Goal: Register for event/course

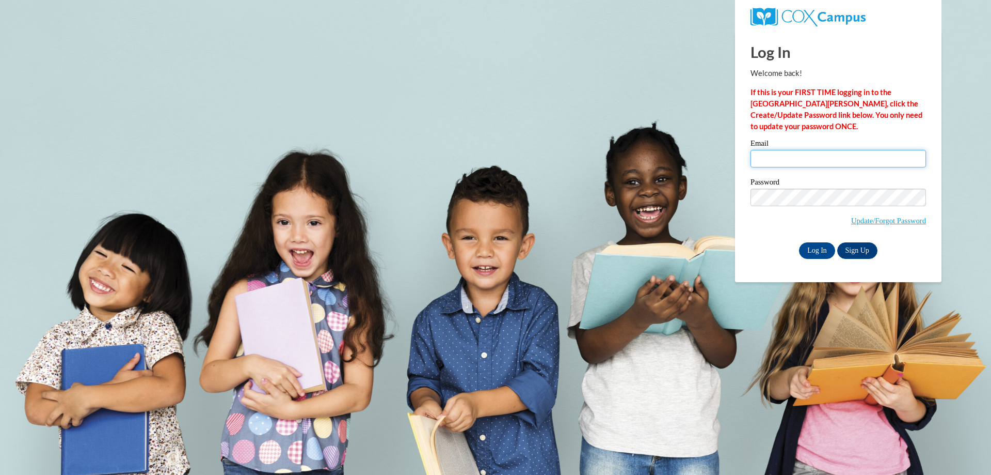
click at [873, 161] on input "Email" at bounding box center [839, 159] width 176 height 18
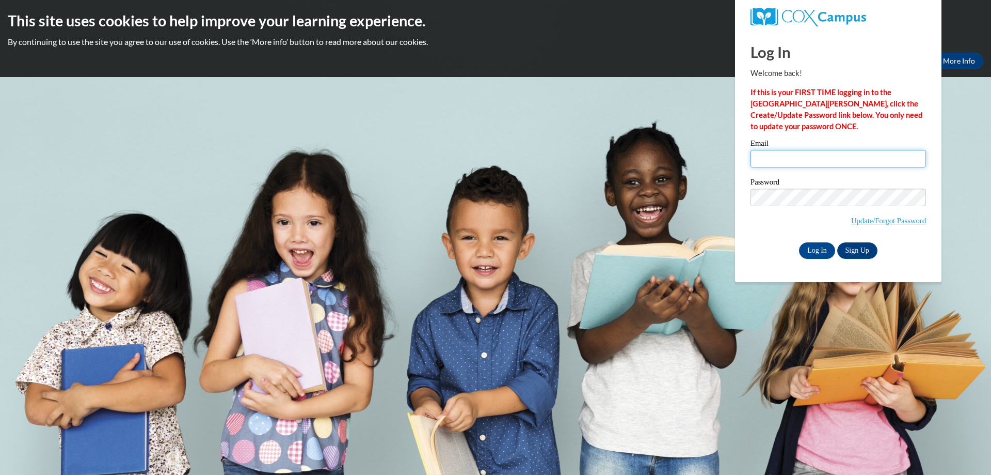
click at [873, 165] on input "Email" at bounding box center [839, 159] width 176 height 18
type input "d"
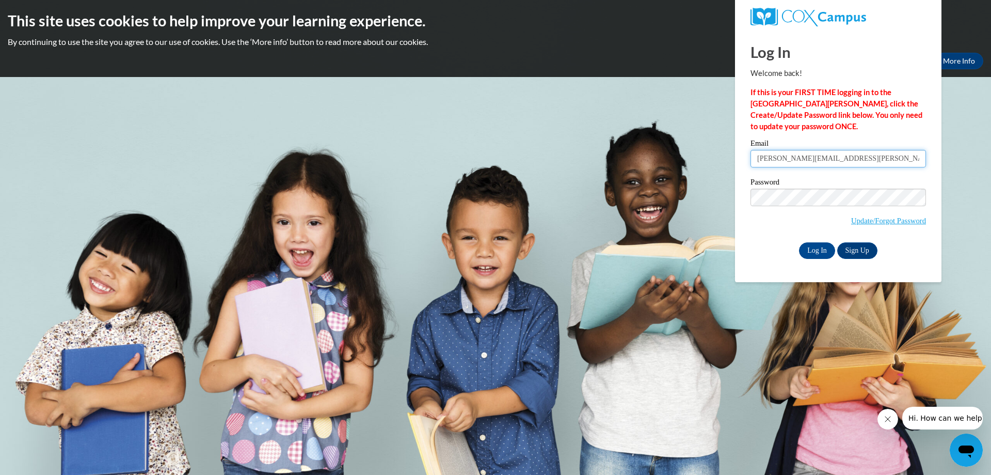
type input "[PERSON_NAME][EMAIL_ADDRESS][DOMAIN_NAME]"
click at [799, 242] on input "Log In" at bounding box center [817, 250] width 36 height 17
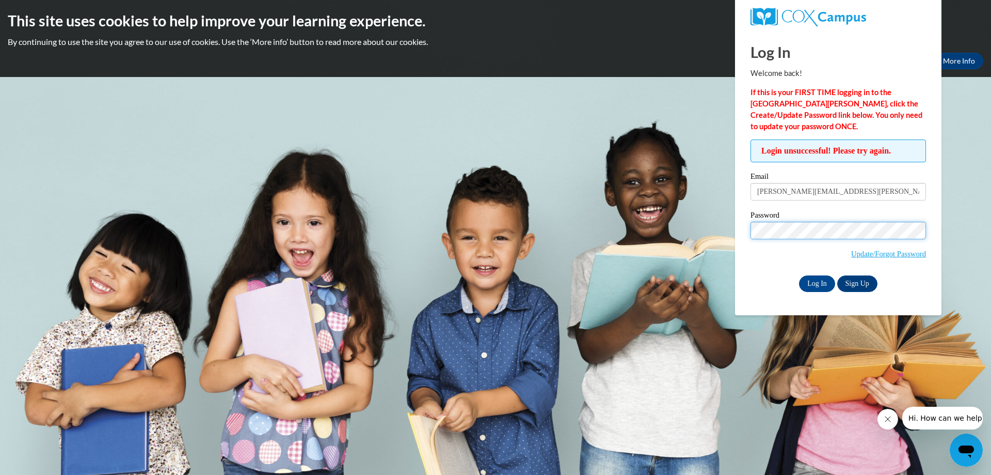
click at [799, 275] on input "Log In" at bounding box center [817, 283] width 36 height 17
click at [886, 251] on link "Update/Forgot Password" at bounding box center [889, 253] width 75 height 8
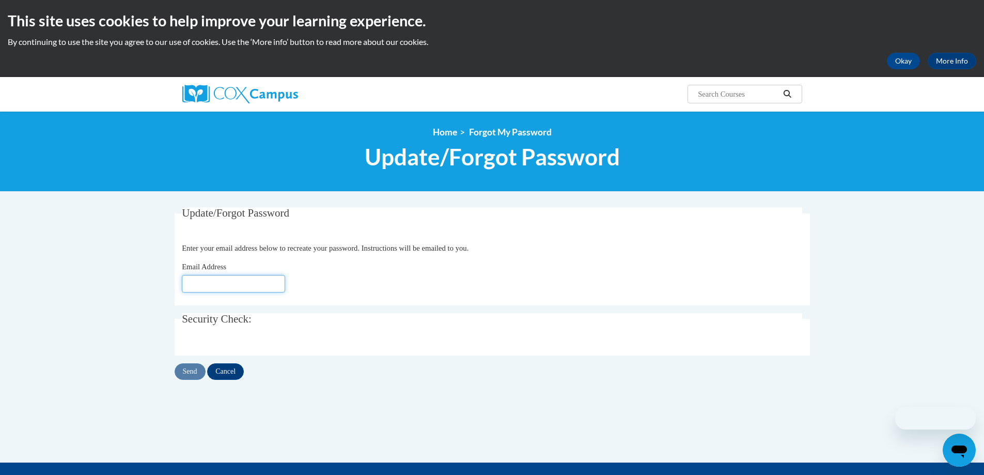
drag, startPoint x: 222, startPoint y: 285, endPoint x: 233, endPoint y: 285, distance: 10.8
click at [224, 285] on input "Email Address" at bounding box center [233, 284] width 103 height 18
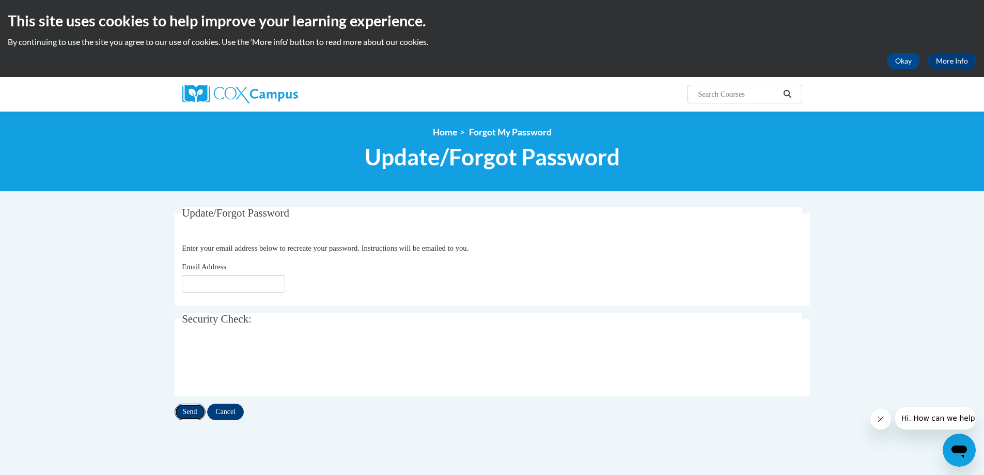
click at [198, 406] on input "Send" at bounding box center [190, 411] width 31 height 17
click at [241, 283] on input "Email Address" at bounding box center [233, 284] width 103 height 18
type input "michelle.dominguez@colquitt.ga.us"
drag, startPoint x: 196, startPoint y: 402, endPoint x: 197, endPoint y: 407, distance: 5.4
click at [196, 406] on div "Update/Forgot Password Please enter your email address Enter your email address…" at bounding box center [492, 313] width 635 height 213
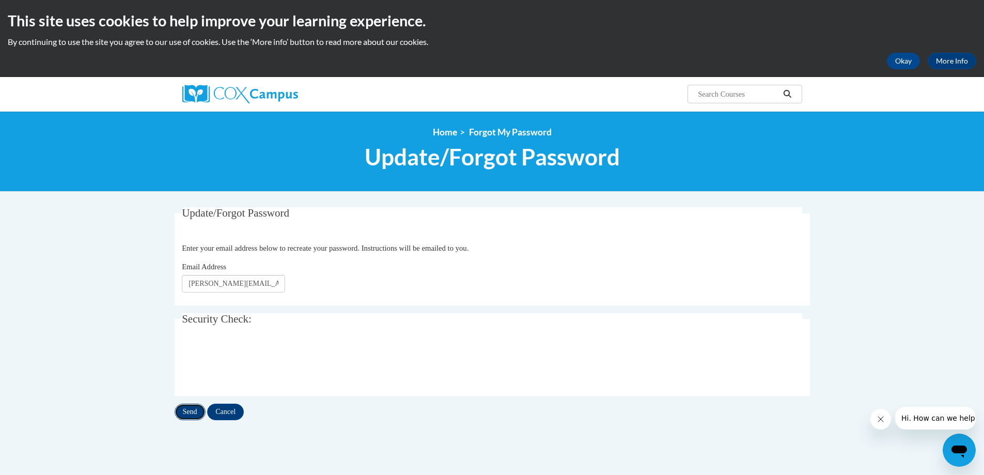
click at [197, 407] on input "Send" at bounding box center [190, 411] width 31 height 17
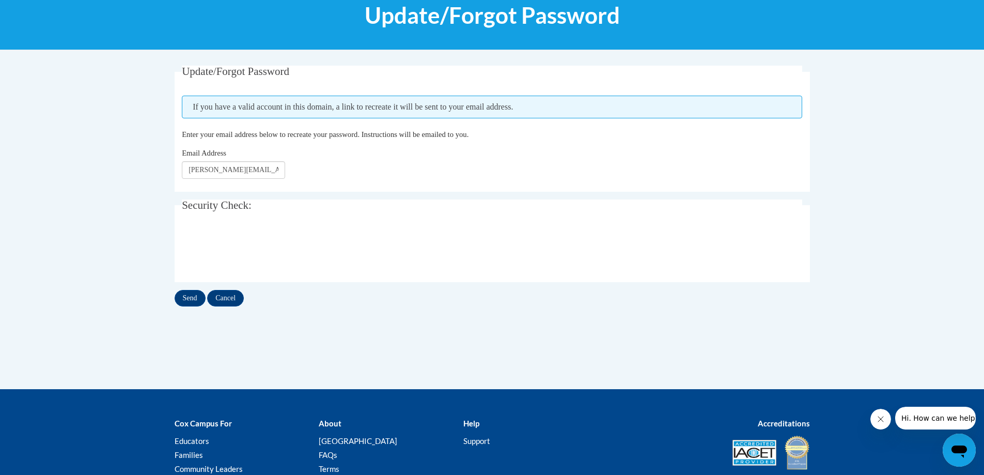
scroll to position [155, 0]
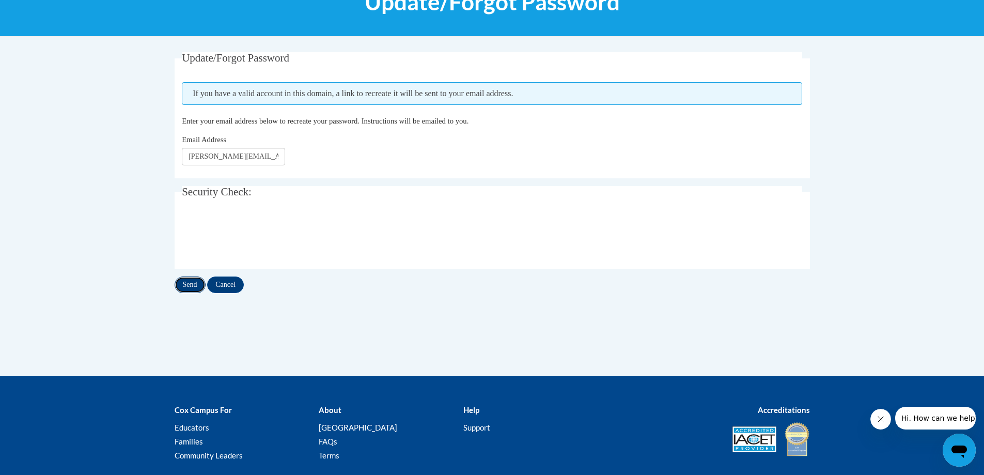
click at [198, 283] on input "Send" at bounding box center [190, 284] width 31 height 17
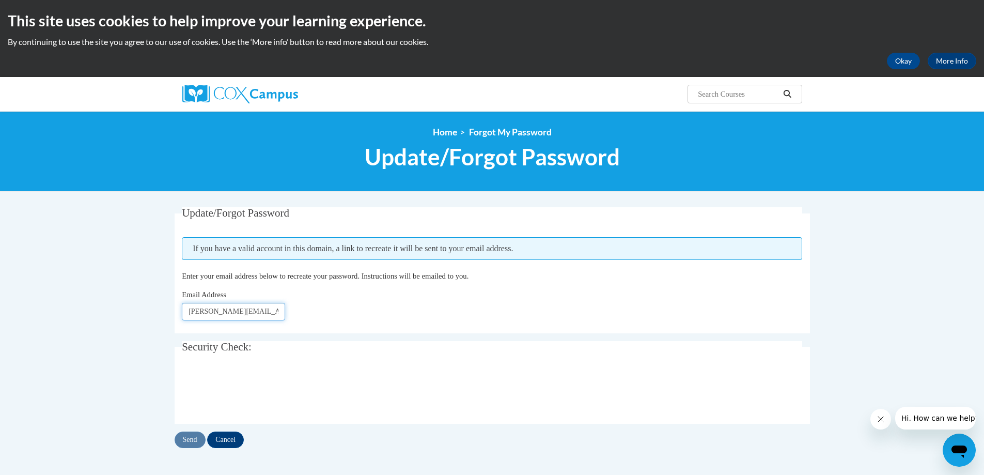
click at [277, 311] on input "michelle.dominguez@colquitt.ga.us" at bounding box center [233, 312] width 103 height 18
type input "."
type input "michelle.dominguez@colquitt.k12.ga.us"
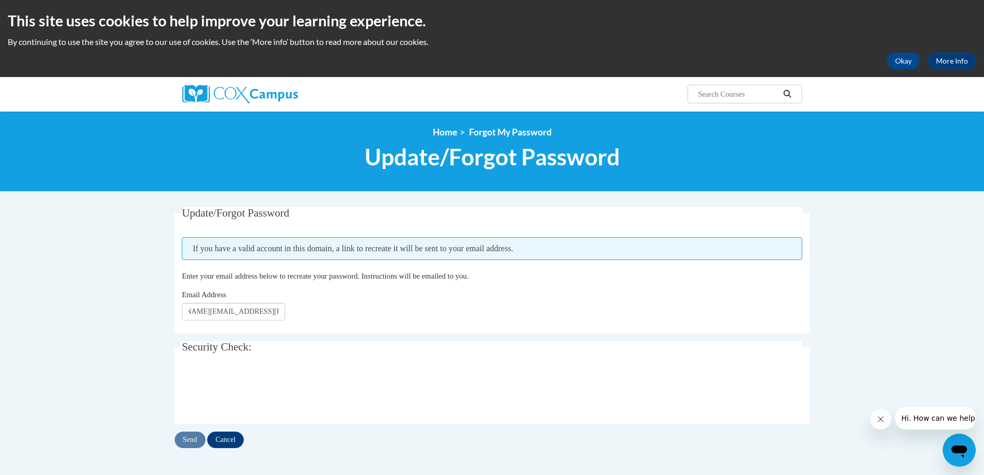
scroll to position [0, 0]
click at [196, 436] on input "Send" at bounding box center [190, 439] width 31 height 17
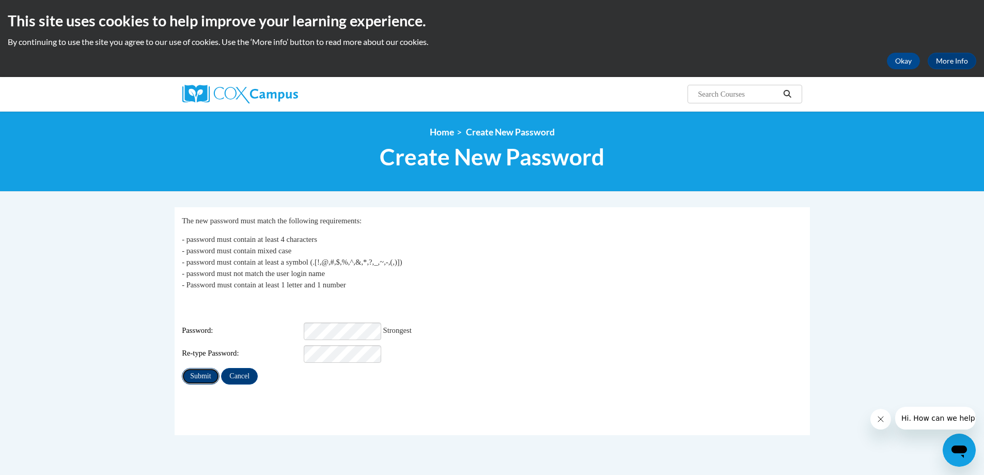
click at [212, 368] on input "Submit" at bounding box center [200, 376] width 37 height 17
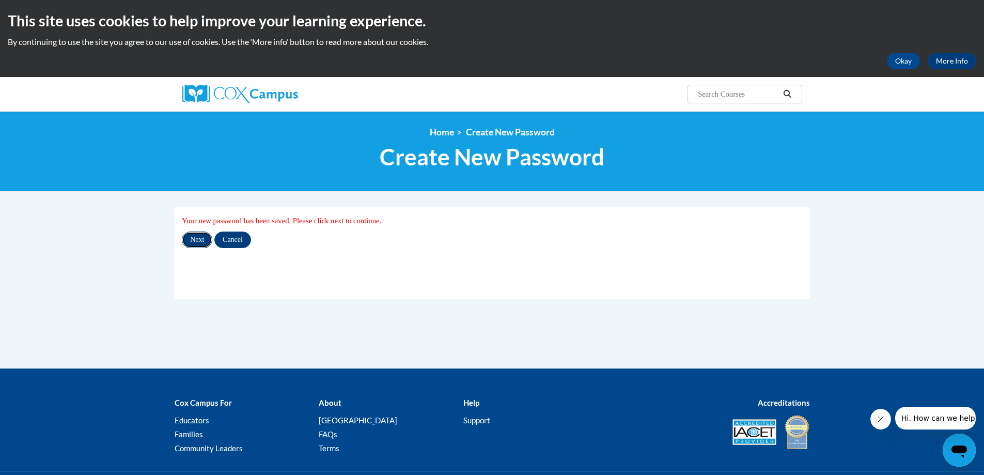
click at [200, 241] on input "Next" at bounding box center [197, 239] width 30 height 17
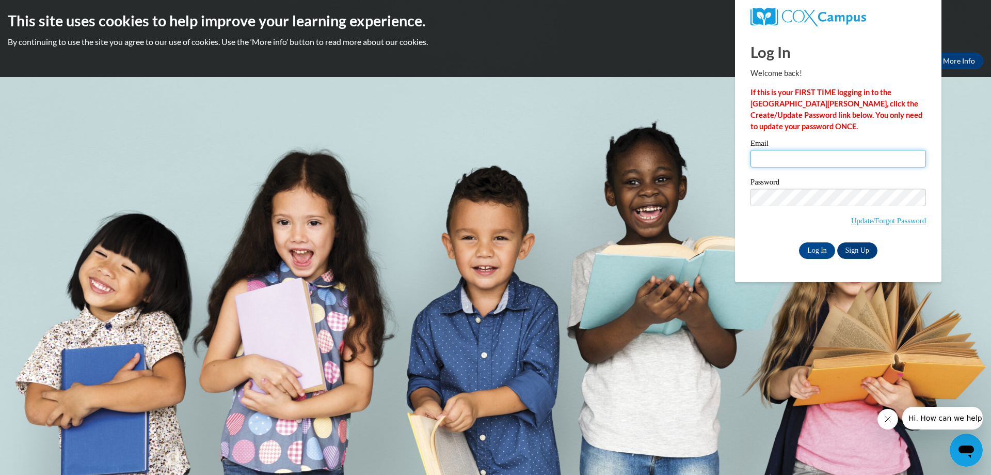
click at [806, 163] on input "Email" at bounding box center [839, 159] width 176 height 18
type input "michelle.dominguez@colquitt.k12.ga.us"
click at [799, 242] on input "Log In" at bounding box center [817, 250] width 36 height 17
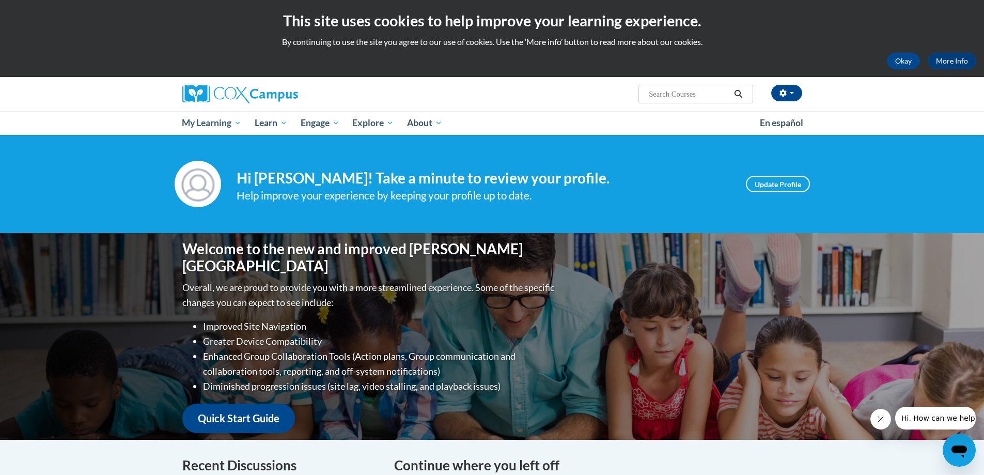
scroll to position [52, 0]
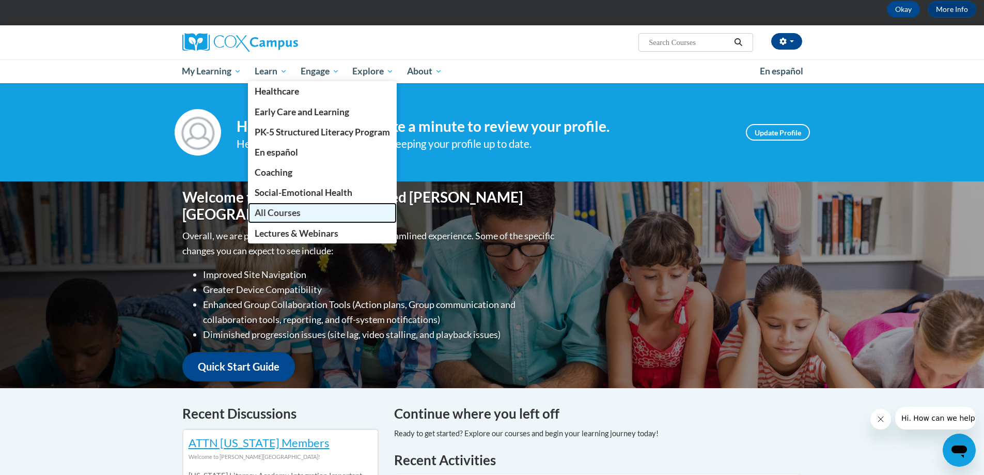
click at [294, 213] on span "All Courses" at bounding box center [278, 212] width 46 height 11
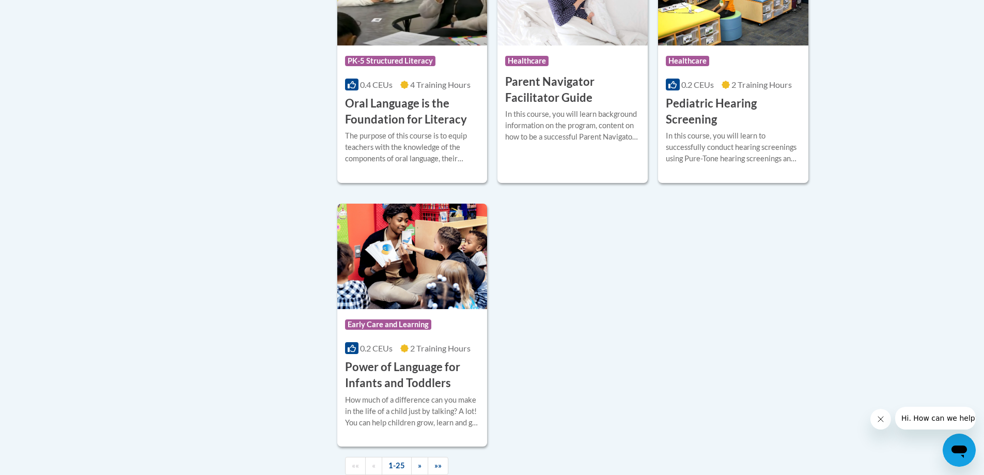
scroll to position [2324, 0]
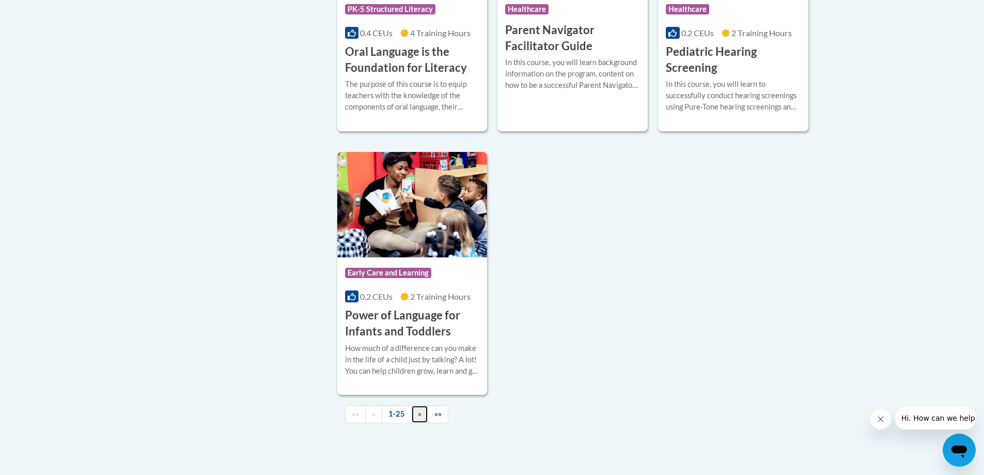
click at [414, 423] on link "»" at bounding box center [419, 414] width 17 height 18
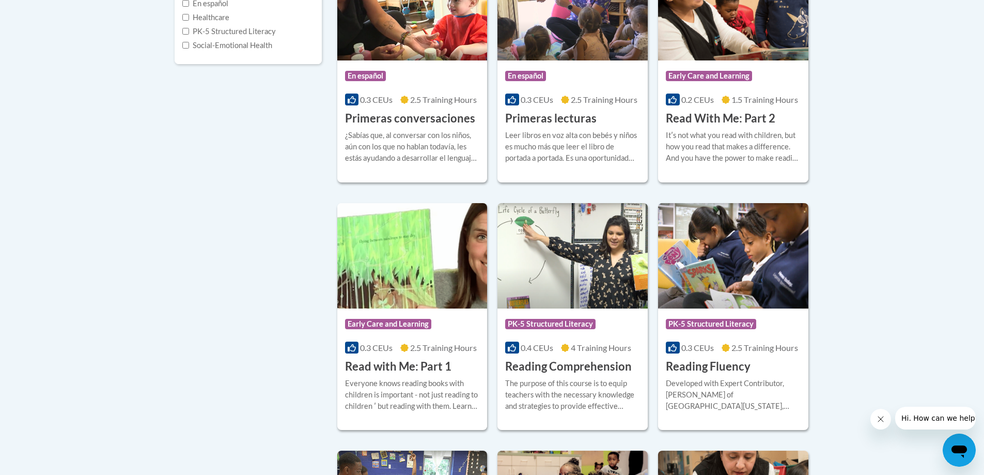
scroll to position [140, 0]
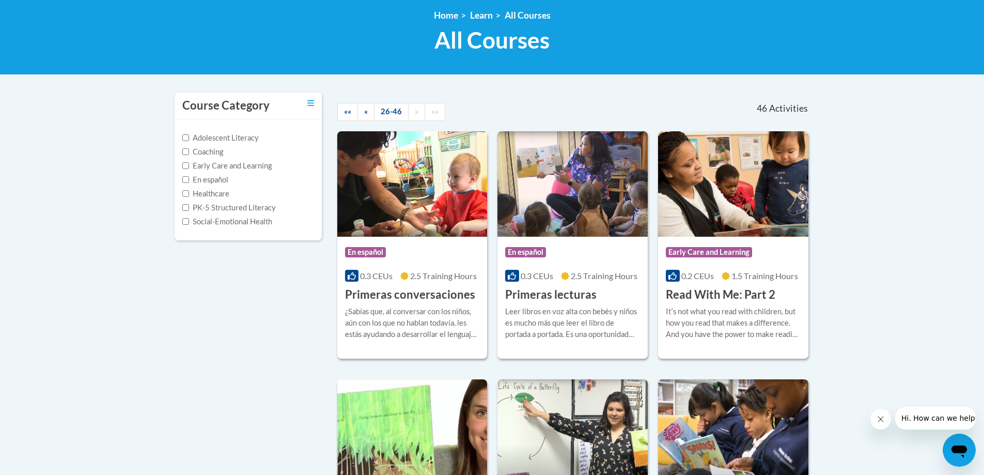
click at [193, 148] on label "Coaching" at bounding box center [202, 151] width 41 height 11
click at [189, 148] on input "Coaching" at bounding box center [185, 151] width 7 height 7
checkbox input "true"
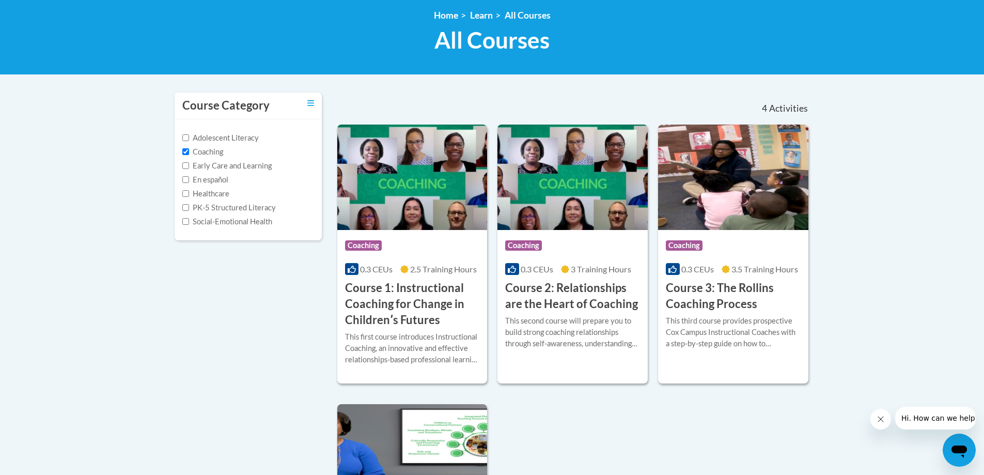
click at [181, 139] on div "Adolescent Literacy Coaching Early Care and Learning En español Healthcare PK-5…" at bounding box center [248, 179] width 147 height 121
click at [185, 138] on input "Adolescent Literacy" at bounding box center [185, 137] width 7 height 7
checkbox input "true"
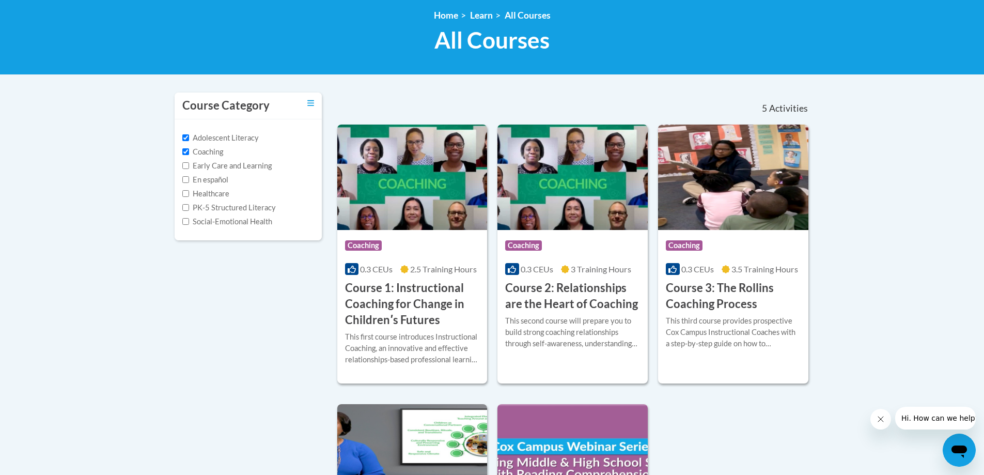
click at [252, 218] on label "Social-Emotional Health" at bounding box center [227, 221] width 90 height 11
click at [189, 218] on input "Social-Emotional Health" at bounding box center [185, 221] width 7 height 7
click at [252, 218] on label "Social-Emotional Health" at bounding box center [227, 221] width 90 height 11
click at [189, 218] on input "Social-Emotional Health" at bounding box center [185, 221] width 7 height 7
click at [190, 218] on label "Social-Emotional Health" at bounding box center [227, 221] width 90 height 11
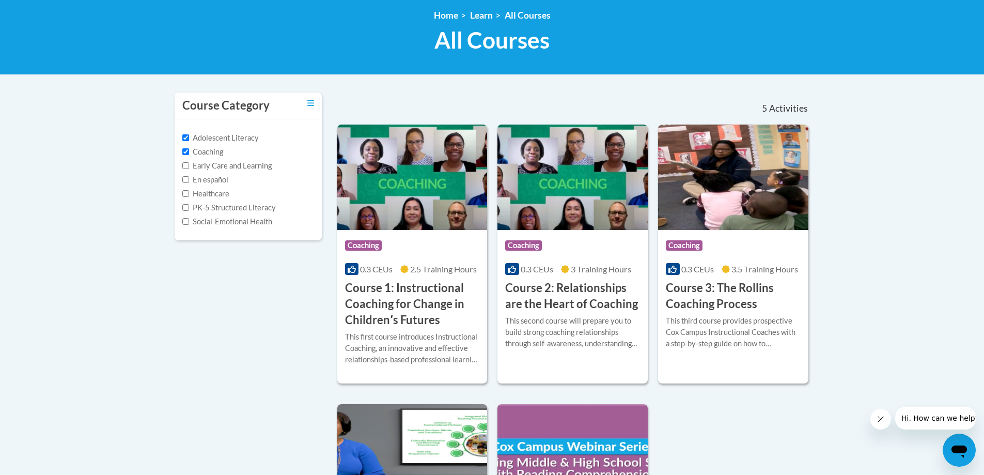
click at [189, 218] on input "Social-Emotional Health" at bounding box center [185, 221] width 7 height 7
checkbox input "true"
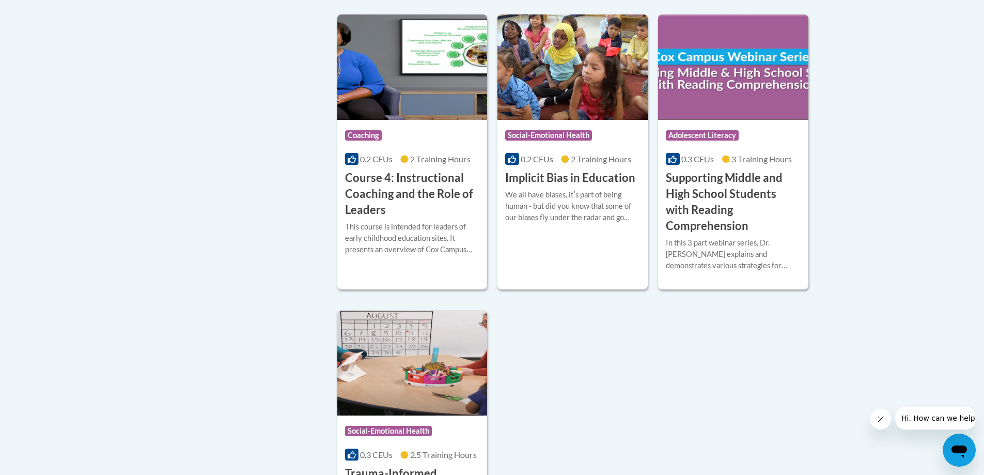
scroll to position [551, 0]
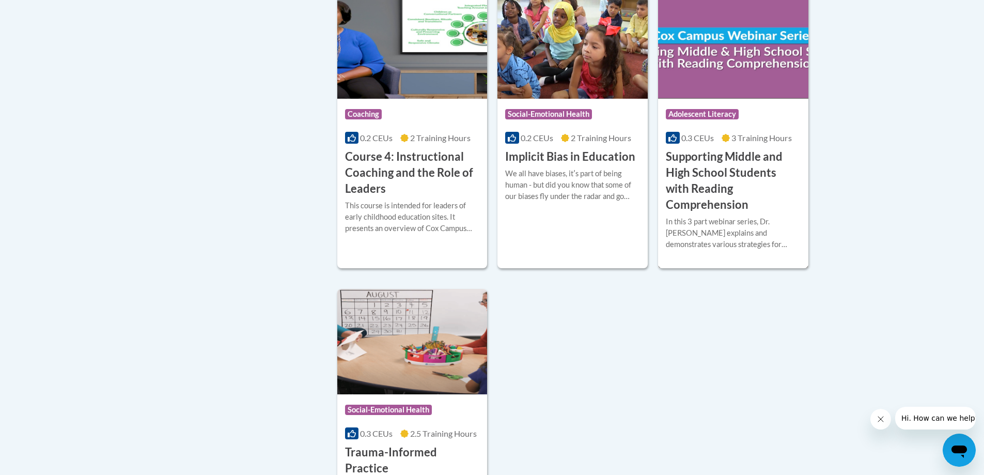
click at [785, 48] on img at bounding box center [733, 45] width 150 height 105
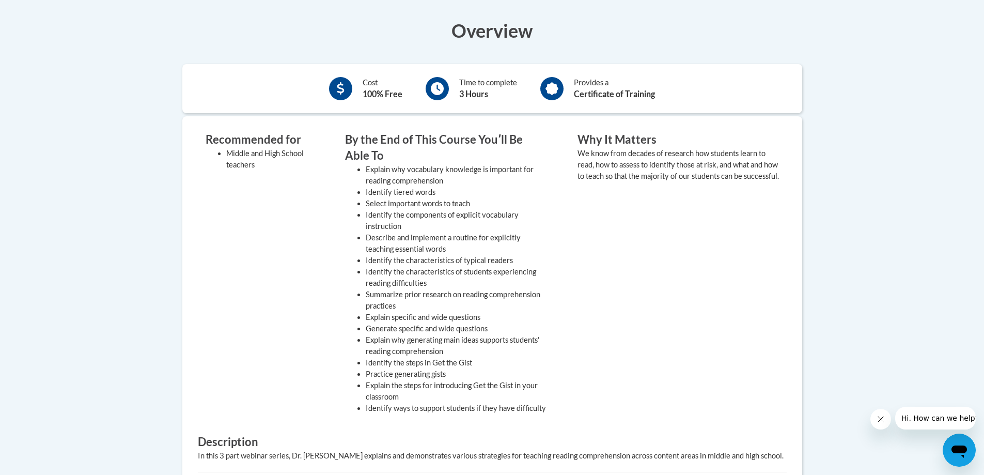
scroll to position [319, 0]
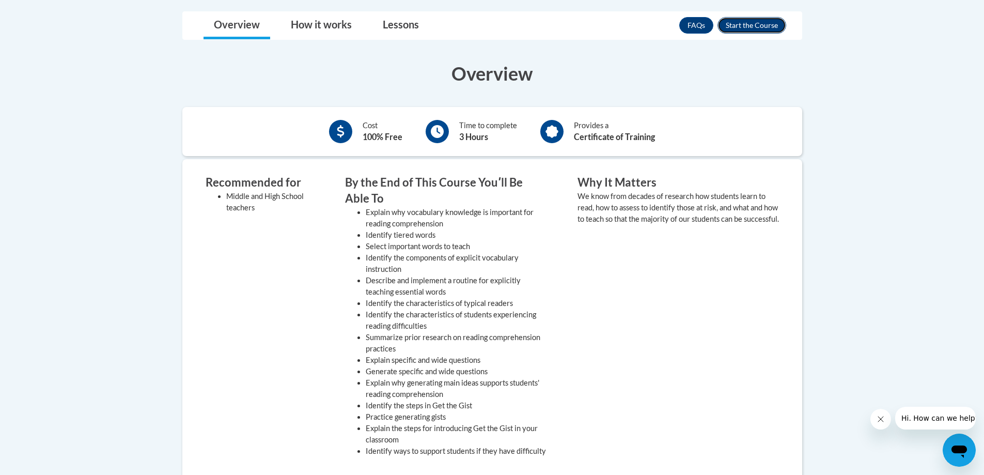
click at [765, 29] on button "Enroll" at bounding box center [751, 25] width 69 height 17
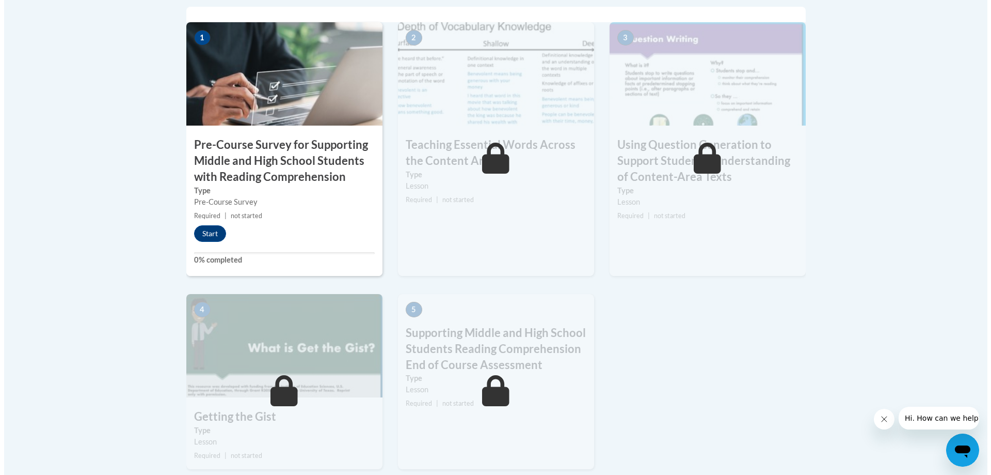
scroll to position [361, 0]
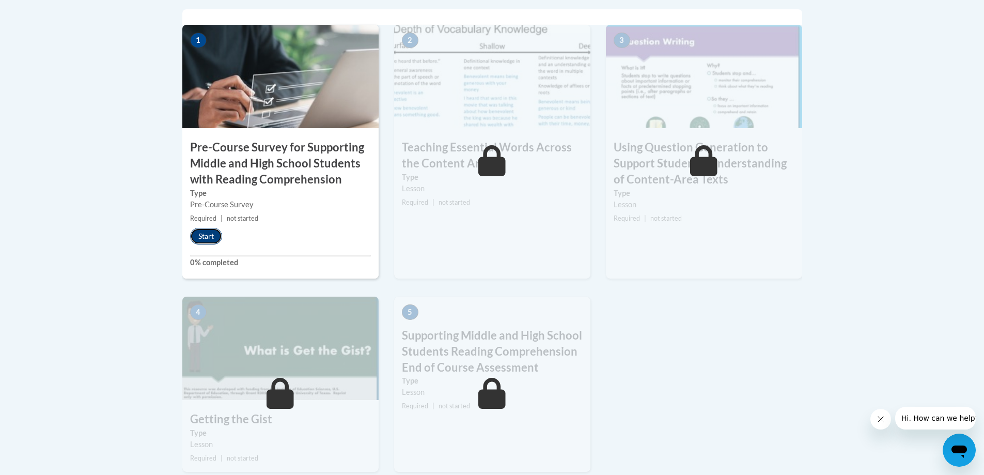
click at [211, 241] on button "Start" at bounding box center [206, 236] width 32 height 17
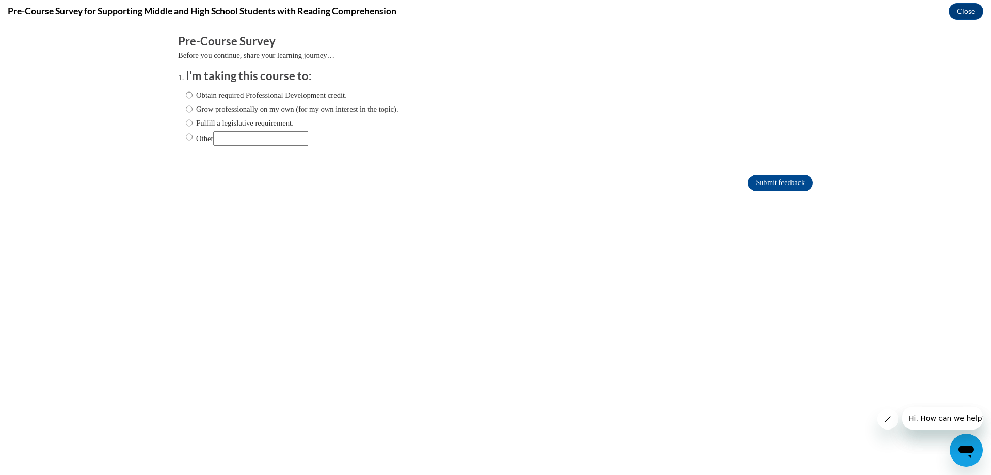
scroll to position [0, 0]
click at [186, 108] on input "Grow professionally on my own (for my own interest in the topic)." at bounding box center [189, 108] width 7 height 11
radio input "true"
click at [777, 181] on input "Submit feedback" at bounding box center [780, 183] width 65 height 17
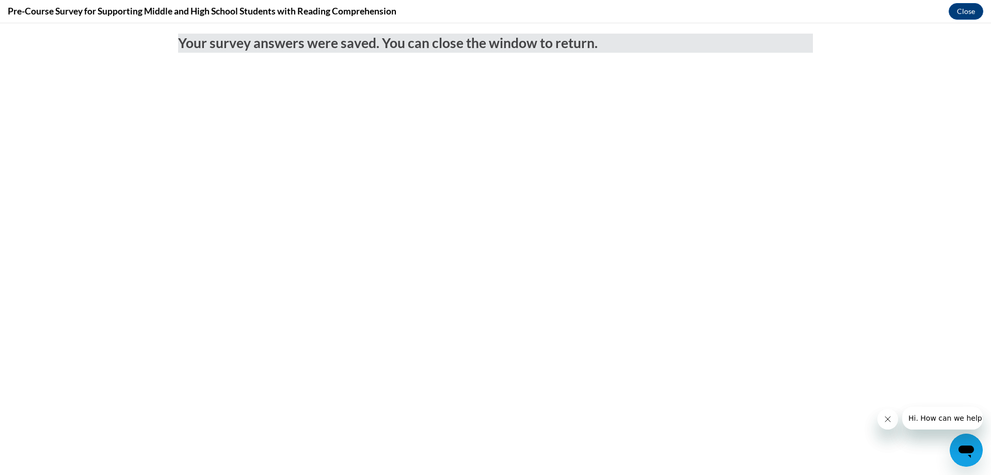
click at [886, 417] on icon "Close message from company" at bounding box center [887, 418] width 5 height 5
click at [887, 418] on icon "Close message from company" at bounding box center [887, 418] width 5 height 5
click at [963, 14] on button "Close" at bounding box center [966, 11] width 35 height 17
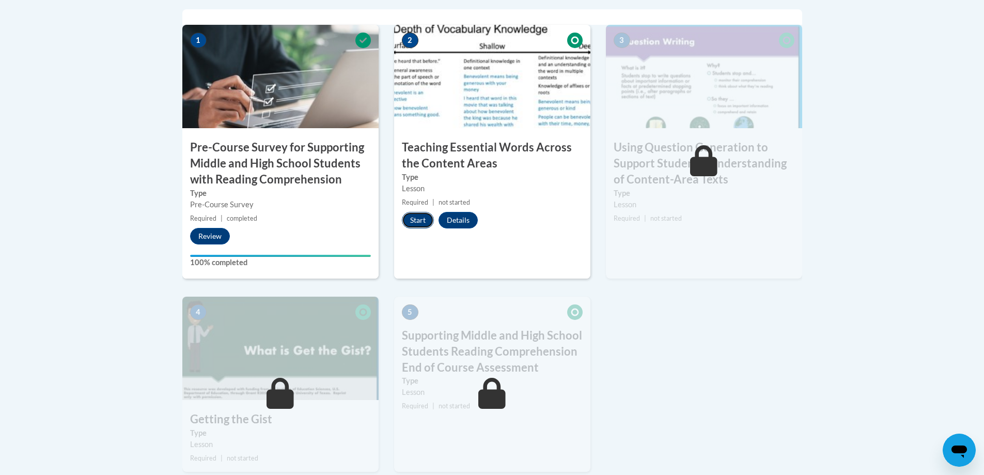
click at [419, 219] on button "Start" at bounding box center [418, 220] width 32 height 17
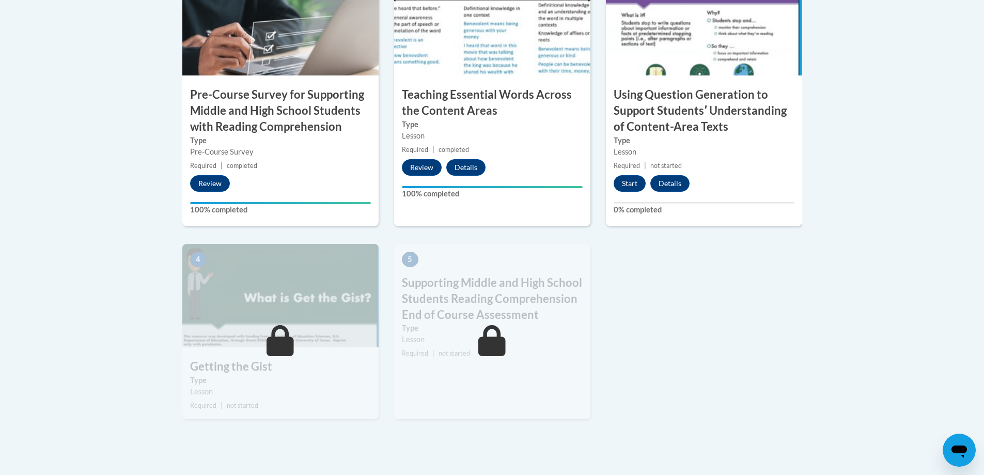
scroll to position [413, 0]
